Goal: Book appointment/travel/reservation

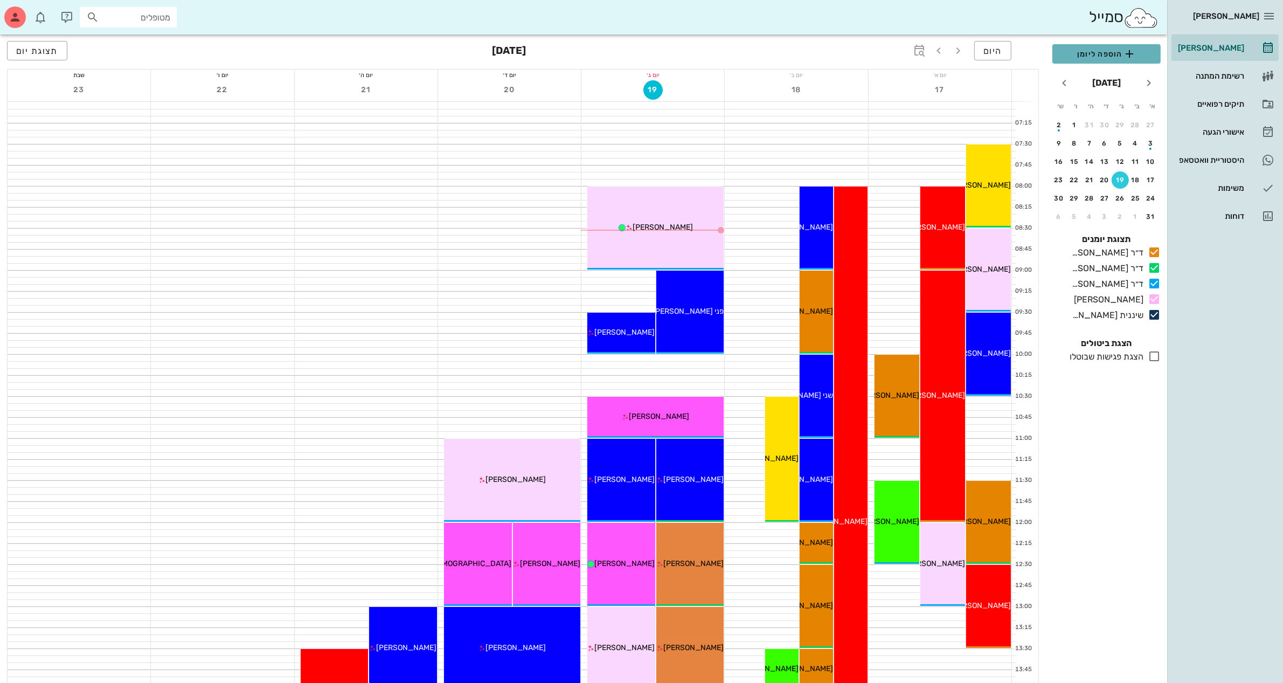
click at [1111, 49] on span "הוספה ליומן" at bounding box center [1106, 53] width 91 height 13
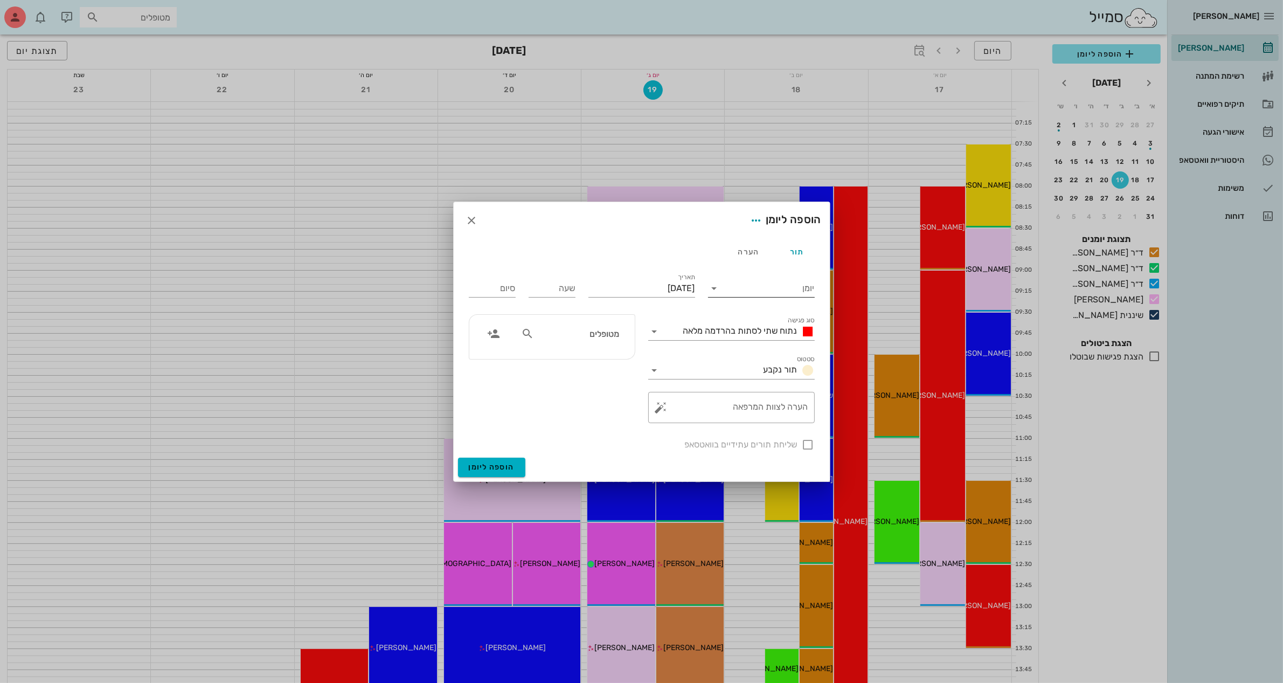
click at [726, 287] on input "יומן" at bounding box center [769, 288] width 92 height 17
click at [754, 296] on div "ד״ר [PERSON_NAME]" at bounding box center [764, 297] width 95 height 10
click at [664, 287] on input "יום שלישי, 19 באוגוסט 2025" at bounding box center [642, 288] width 107 height 17
click at [641, 407] on div "20" at bounding box center [638, 411] width 17 height 8
type input "יום רביעי, 20 באוגוסט 2025"
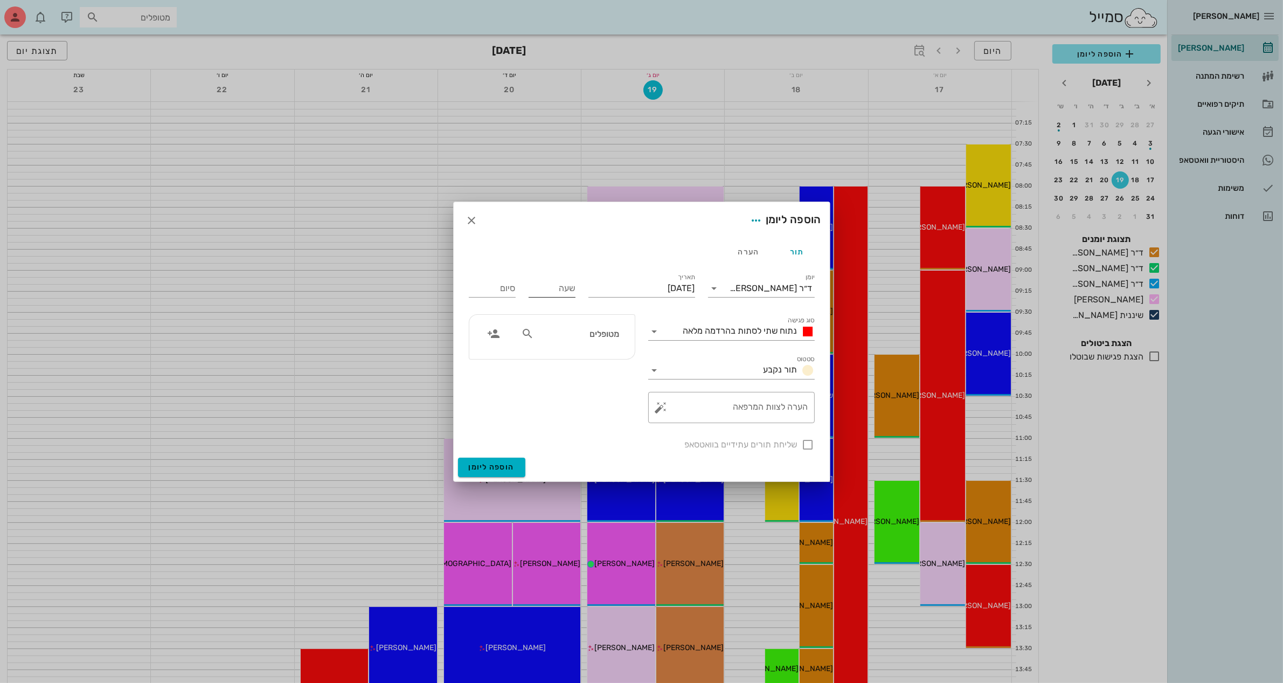
click at [564, 289] on input "שעה" at bounding box center [552, 288] width 47 height 17
type input "13:30"
click at [510, 294] on input "21:30" at bounding box center [492, 288] width 47 height 17
click at [496, 356] on div "14:30 (שעה)" at bounding box center [463, 358] width 65 height 9
click at [509, 289] on input "14:30" at bounding box center [492, 288] width 47 height 17
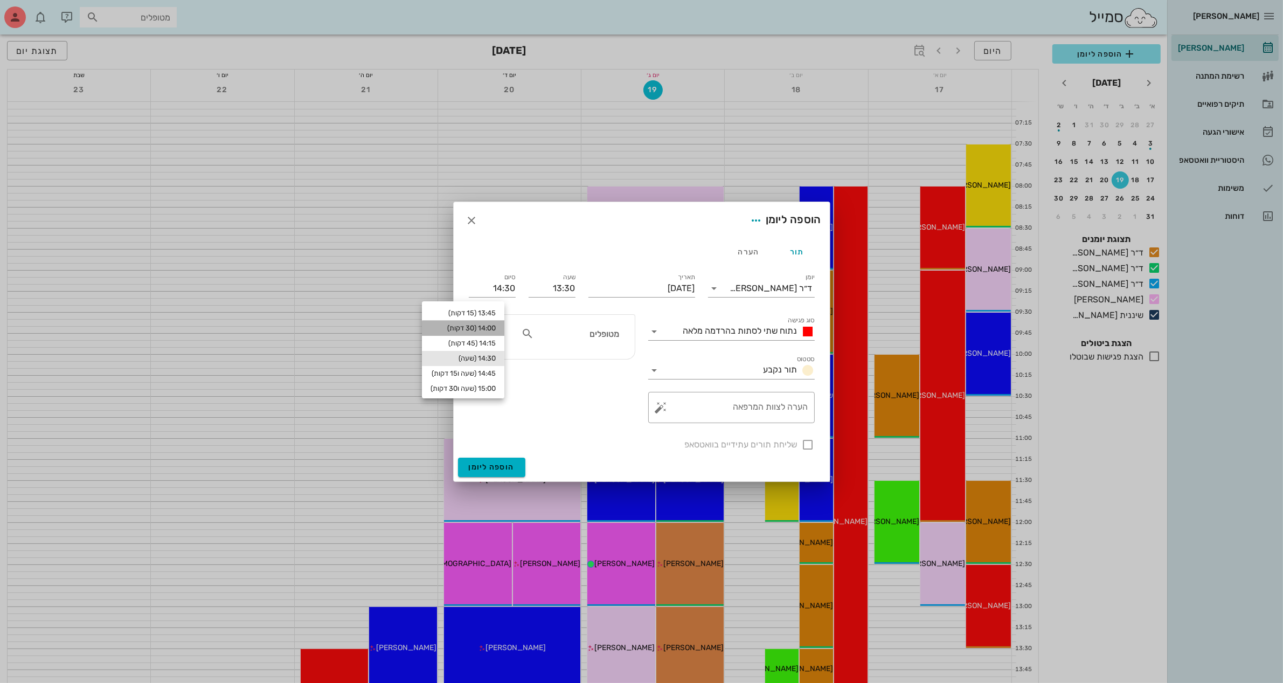
click at [495, 324] on div "14:00 (30 דקות)" at bounding box center [463, 328] width 65 height 9
click at [725, 333] on span "נתוח שתי לסתות בהרדמה מלאה" at bounding box center [740, 331] width 114 height 10
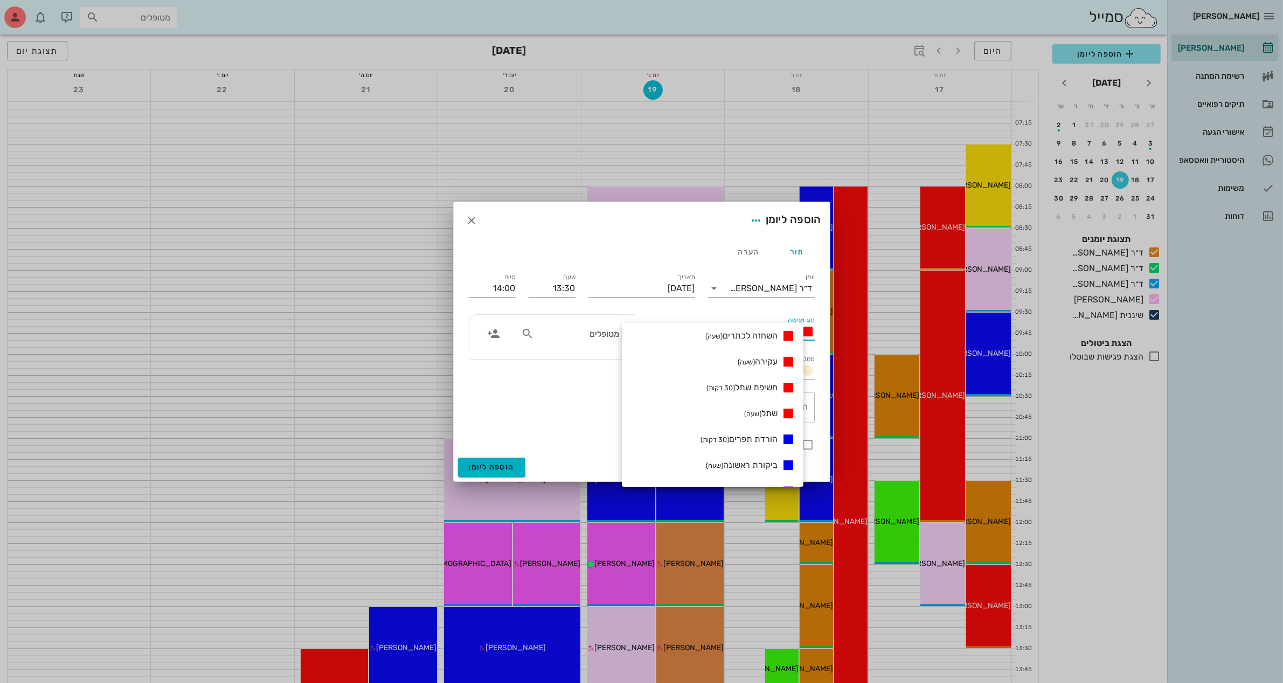
scroll to position [135, 0]
click at [748, 357] on small "(שעה)" at bounding box center [746, 361] width 17 height 8
type input "14:30"
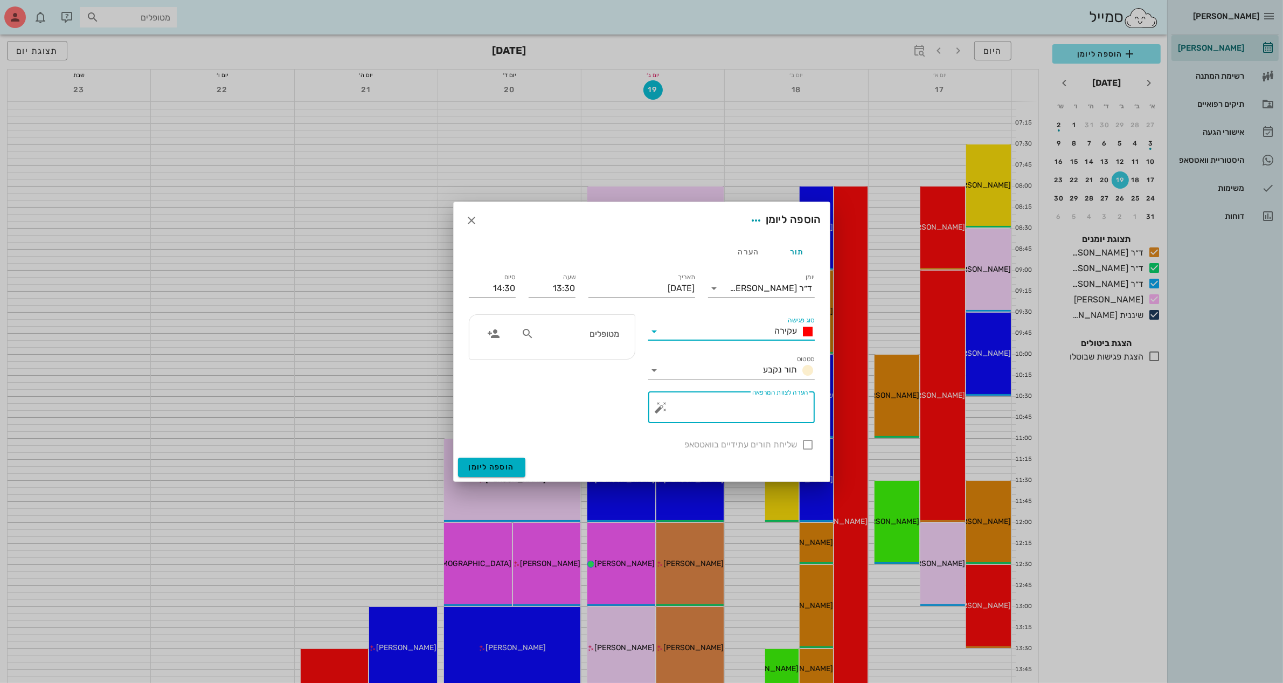
click at [755, 413] on textarea "הערה לצוות המרפאה" at bounding box center [736, 410] width 145 height 26
type textarea "עקירת שן בינה מס 18"
click at [584, 340] on input "מטופלים" at bounding box center [577, 334] width 83 height 14
type input "א"
type input "ליא"
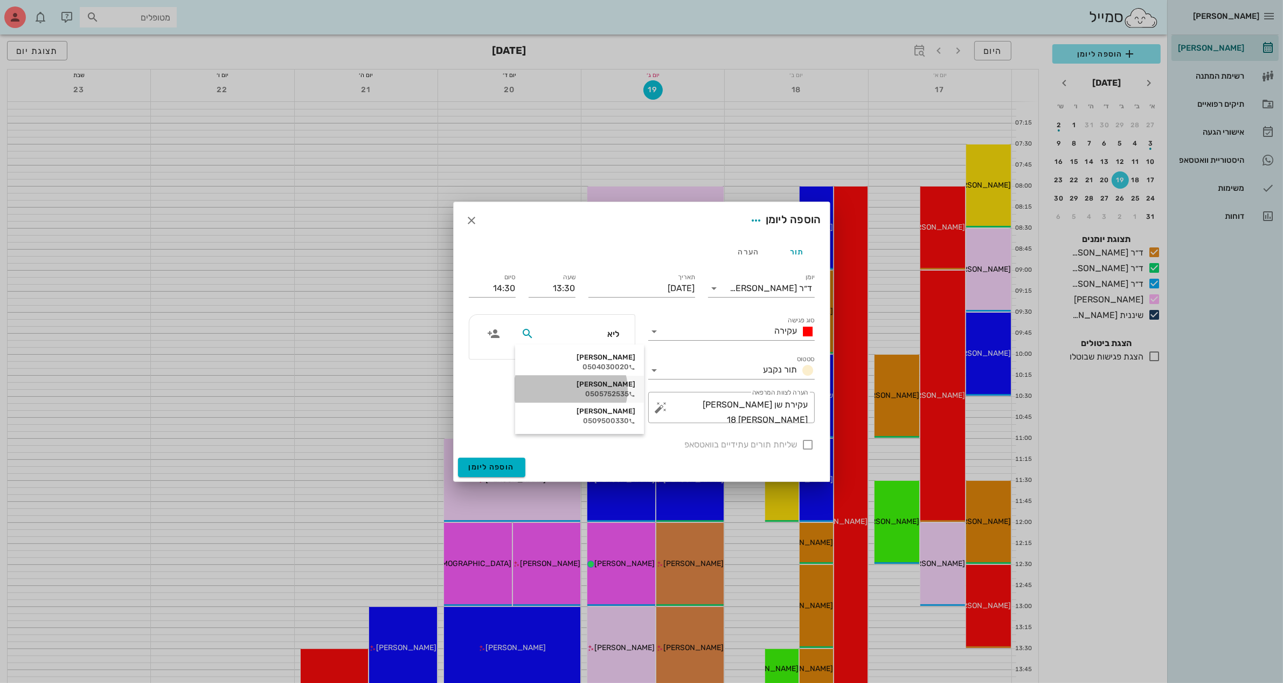
click at [601, 383] on div "[PERSON_NAME]" at bounding box center [580, 384] width 112 height 9
click at [810, 443] on div at bounding box center [808, 445] width 18 height 18
checkbox input "true"
click at [496, 464] on span "הוספה ליומן" at bounding box center [492, 466] width 46 height 9
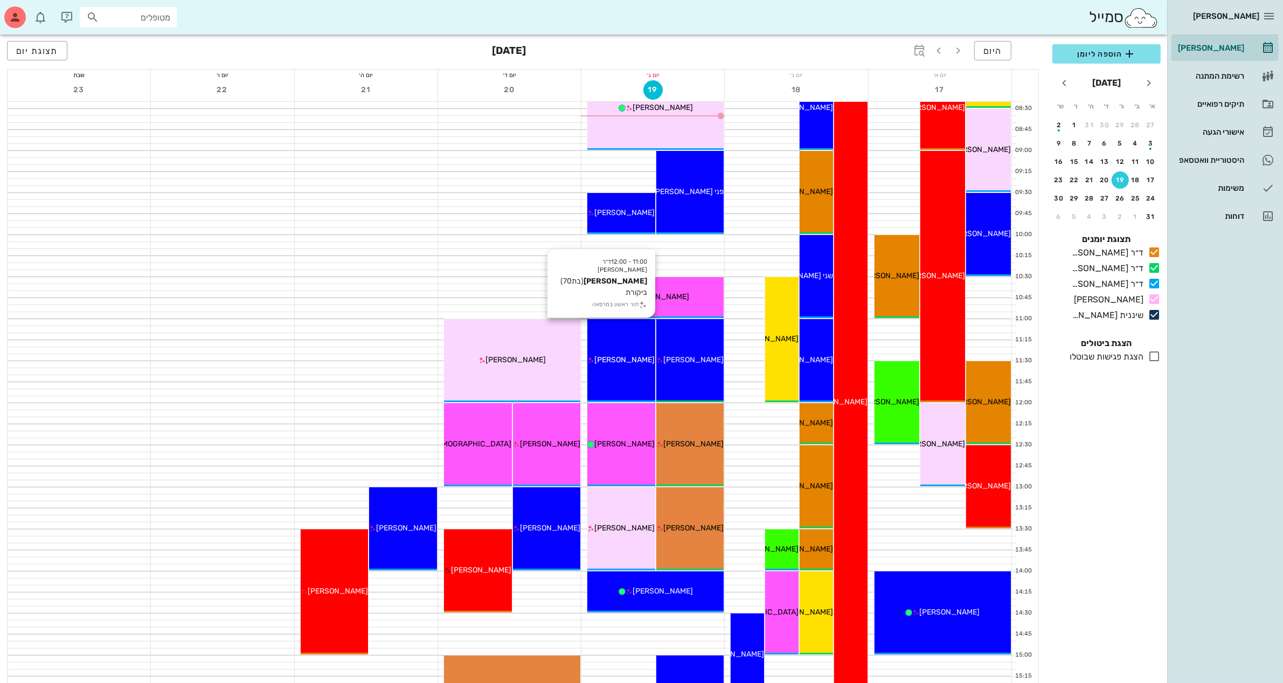
scroll to position [202, 0]
